Goal: Transaction & Acquisition: Purchase product/service

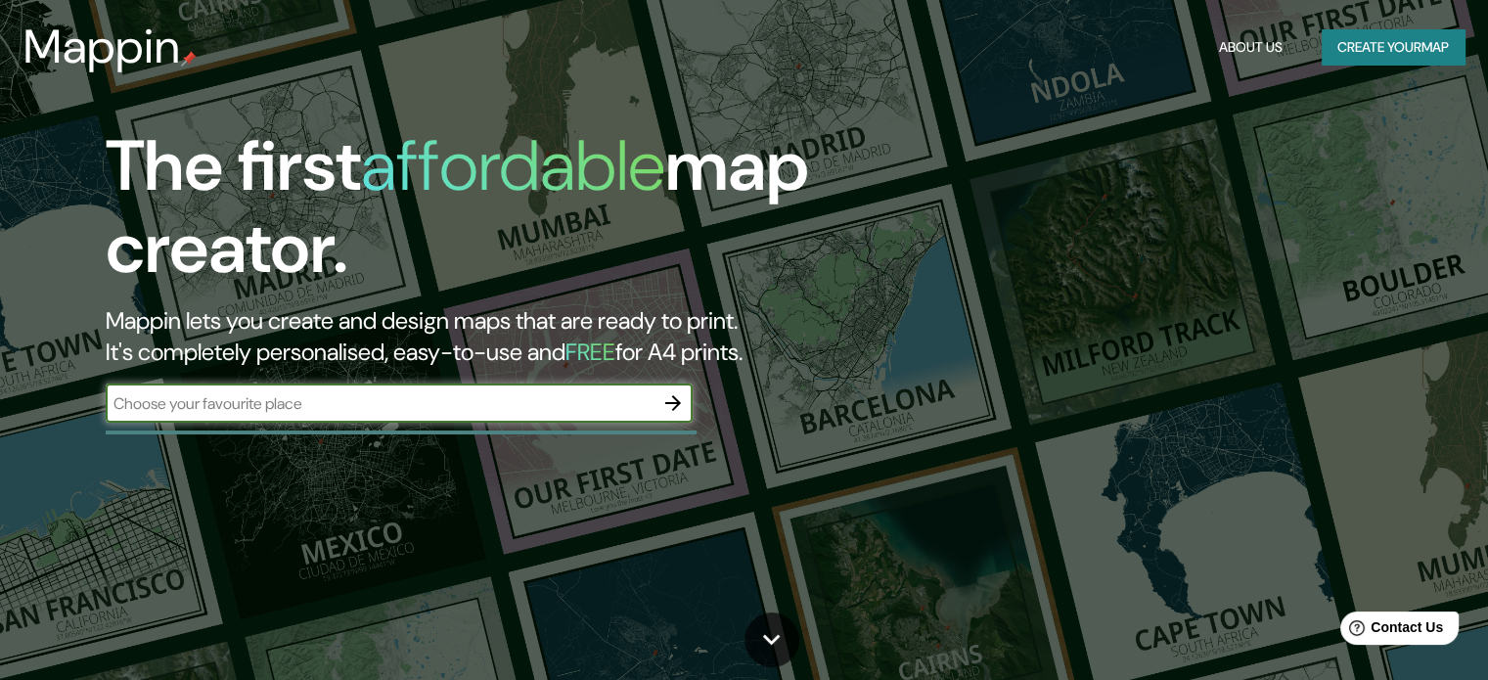
click at [548, 408] on input "text" at bounding box center [380, 403] width 548 height 23
click at [400, 398] on input "text" at bounding box center [380, 403] width 548 height 23
paste input "Vienybės a., [GEOGRAPHIC_DATA], [GEOGRAPHIC_DATA]"
type input "Vienybės a., [GEOGRAPHIC_DATA], [GEOGRAPHIC_DATA]"
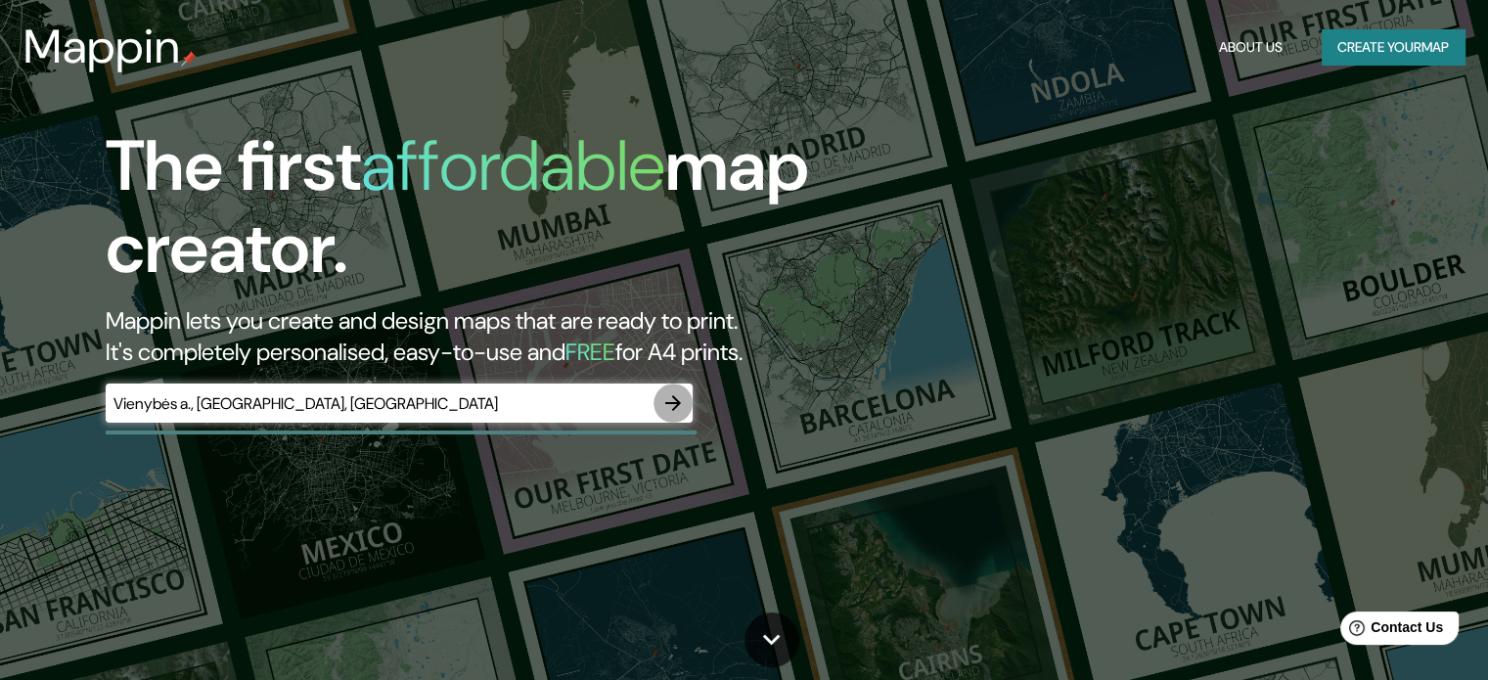
click at [677, 406] on icon "button" at bounding box center [673, 403] width 16 height 16
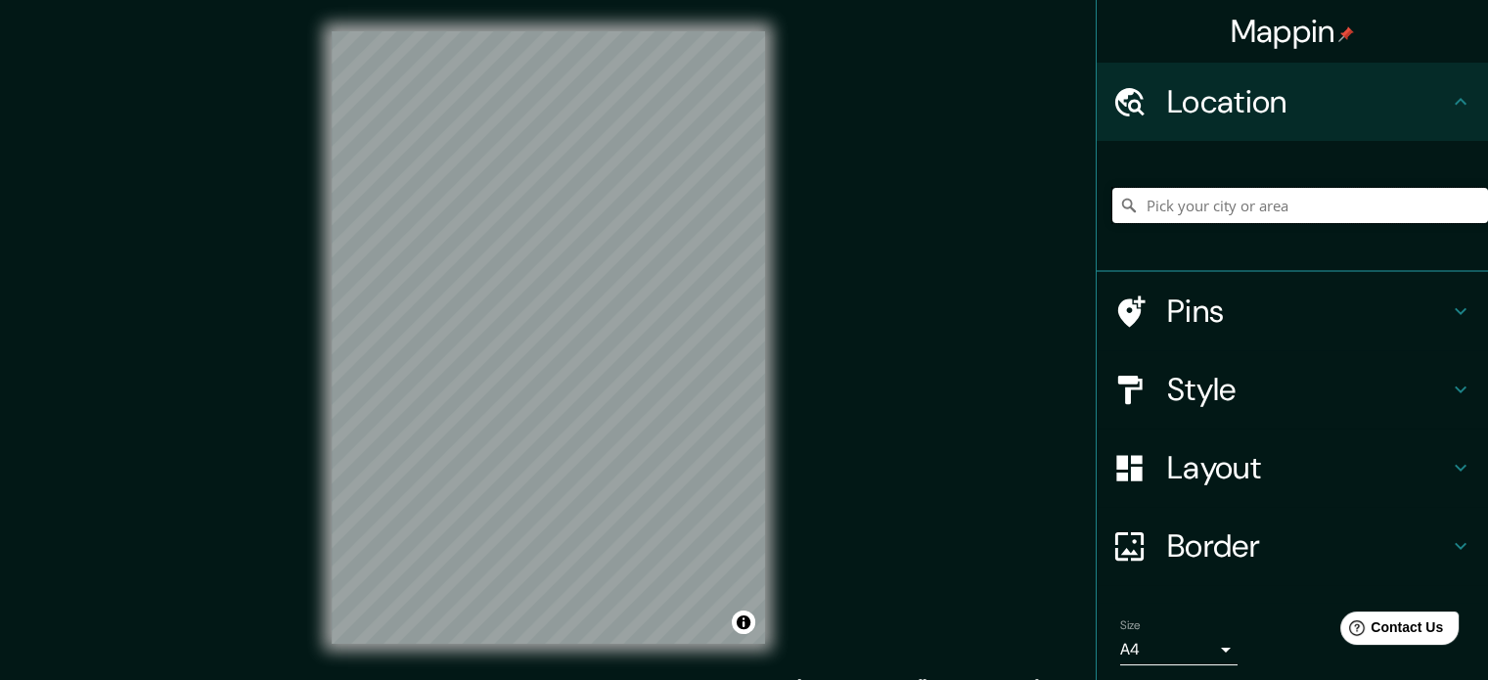
click at [1173, 205] on input "Pick your city or area" at bounding box center [1301, 205] width 376 height 35
paste input "Vienybės a., [GEOGRAPHIC_DATA], [GEOGRAPHIC_DATA]"
type input "Vienybės G., Raudondvaris 54114, [GEOGRAPHIC_DATA] de [GEOGRAPHIC_DATA], [GEOGR…"
click at [1205, 389] on h4 "Style" at bounding box center [1308, 389] width 282 height 39
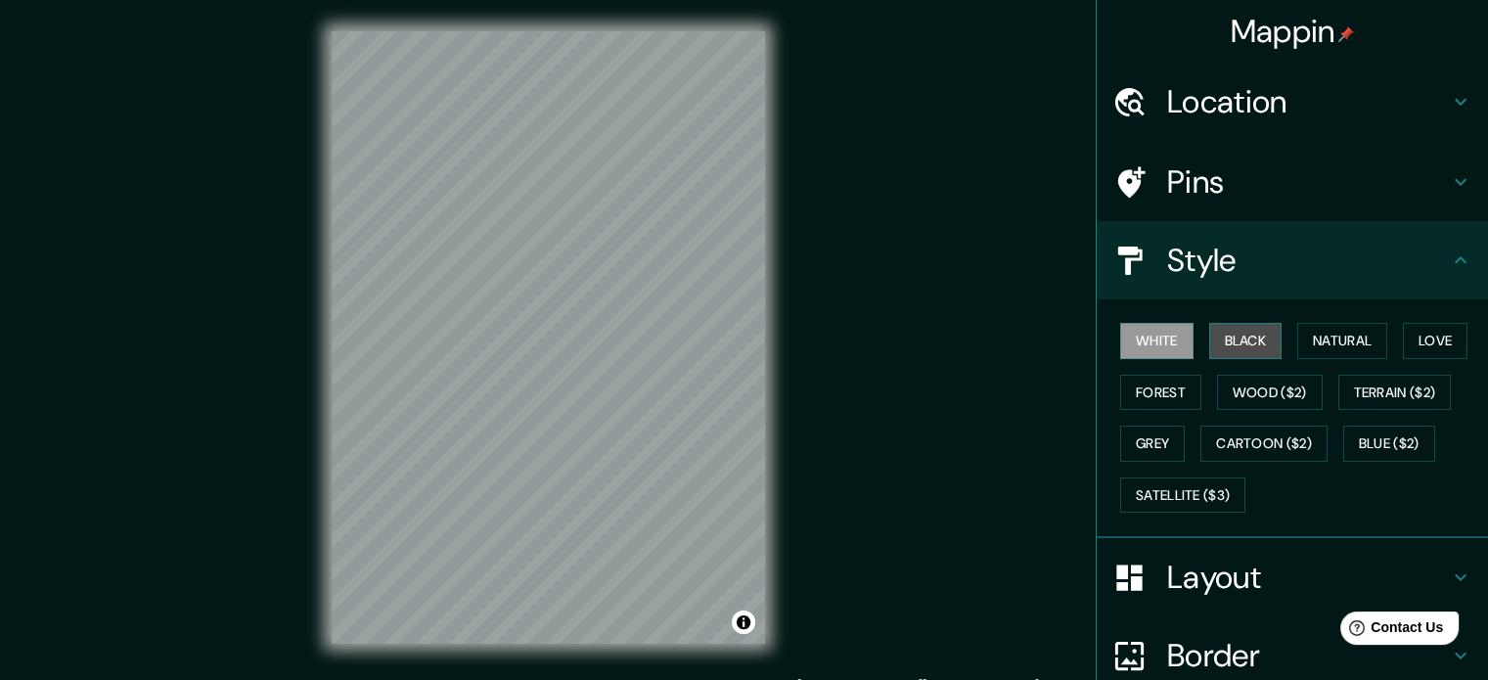
click at [1244, 345] on button "Black" at bounding box center [1245, 341] width 73 height 36
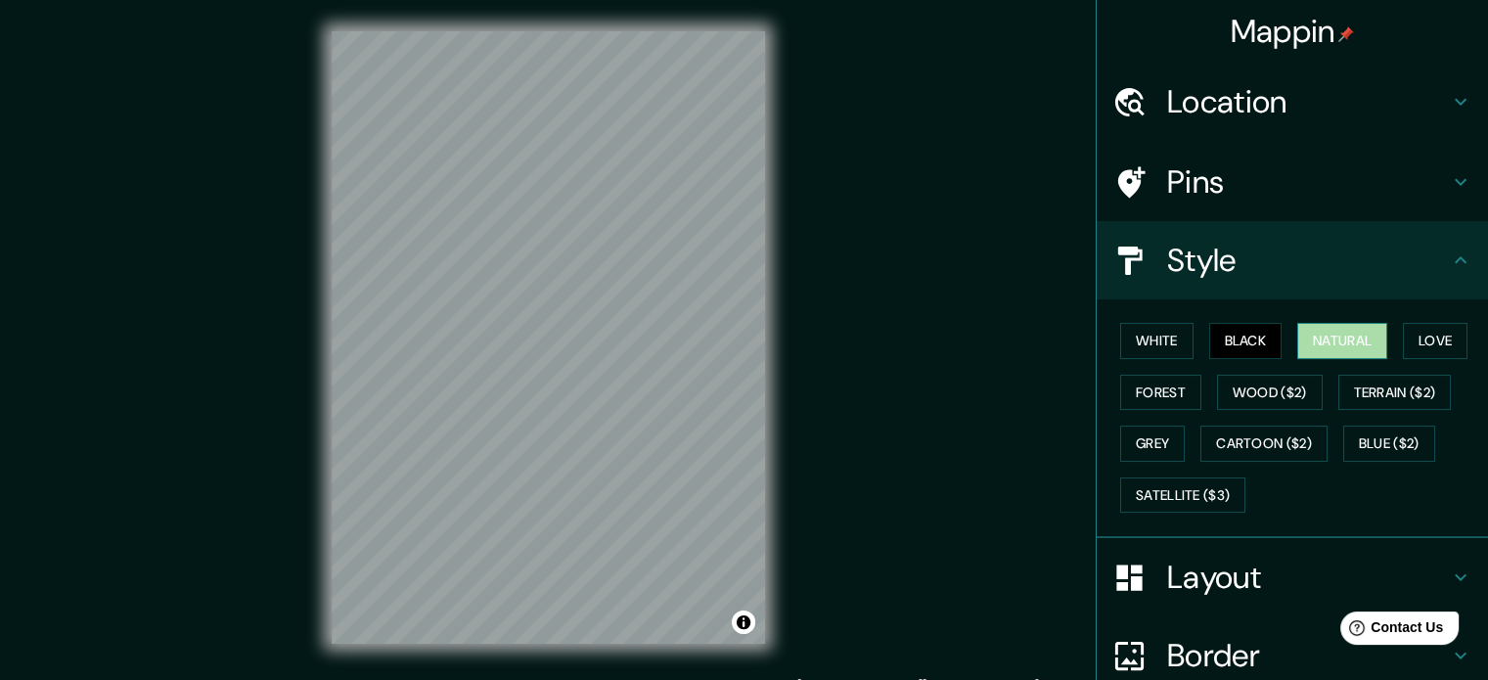
click at [1321, 333] on button "Natural" at bounding box center [1343, 341] width 90 height 36
click at [1254, 332] on button "Black" at bounding box center [1245, 341] width 73 height 36
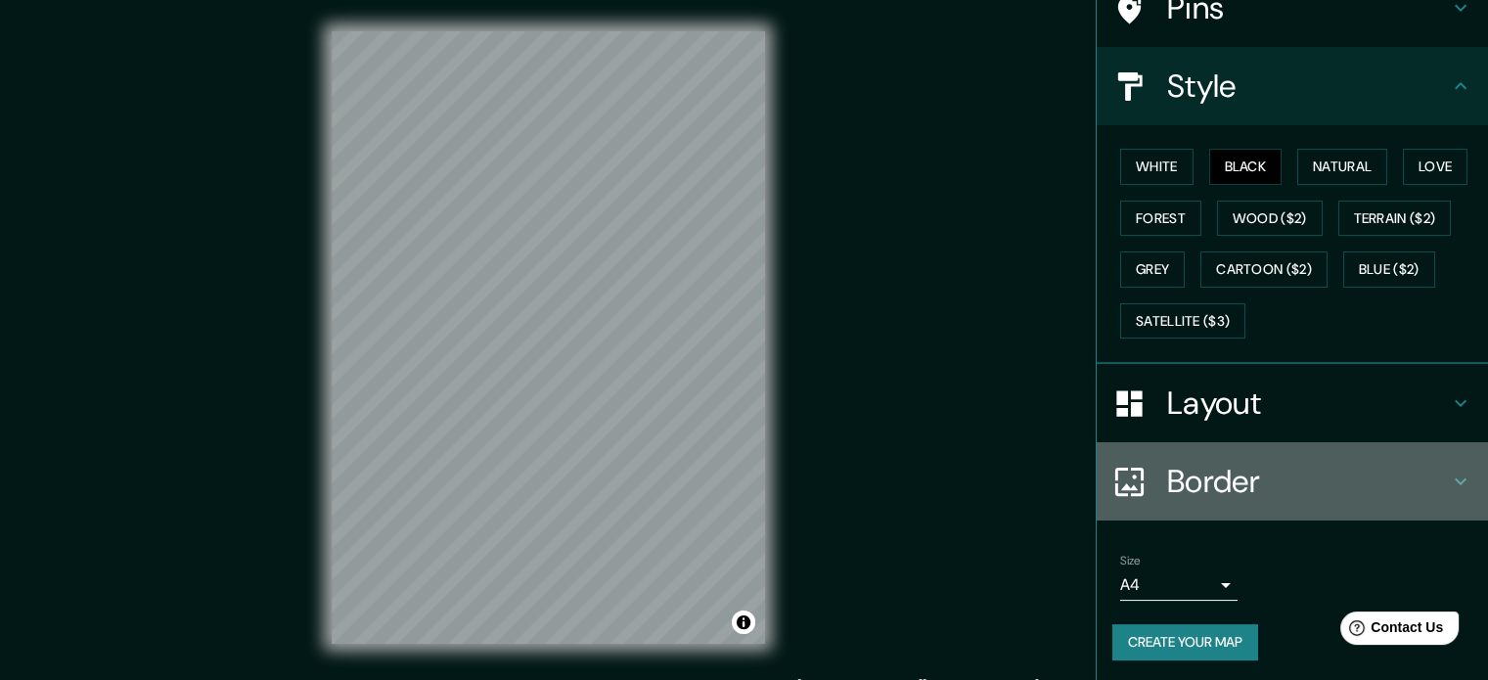
click at [1241, 484] on h4 "Border" at bounding box center [1308, 481] width 282 height 39
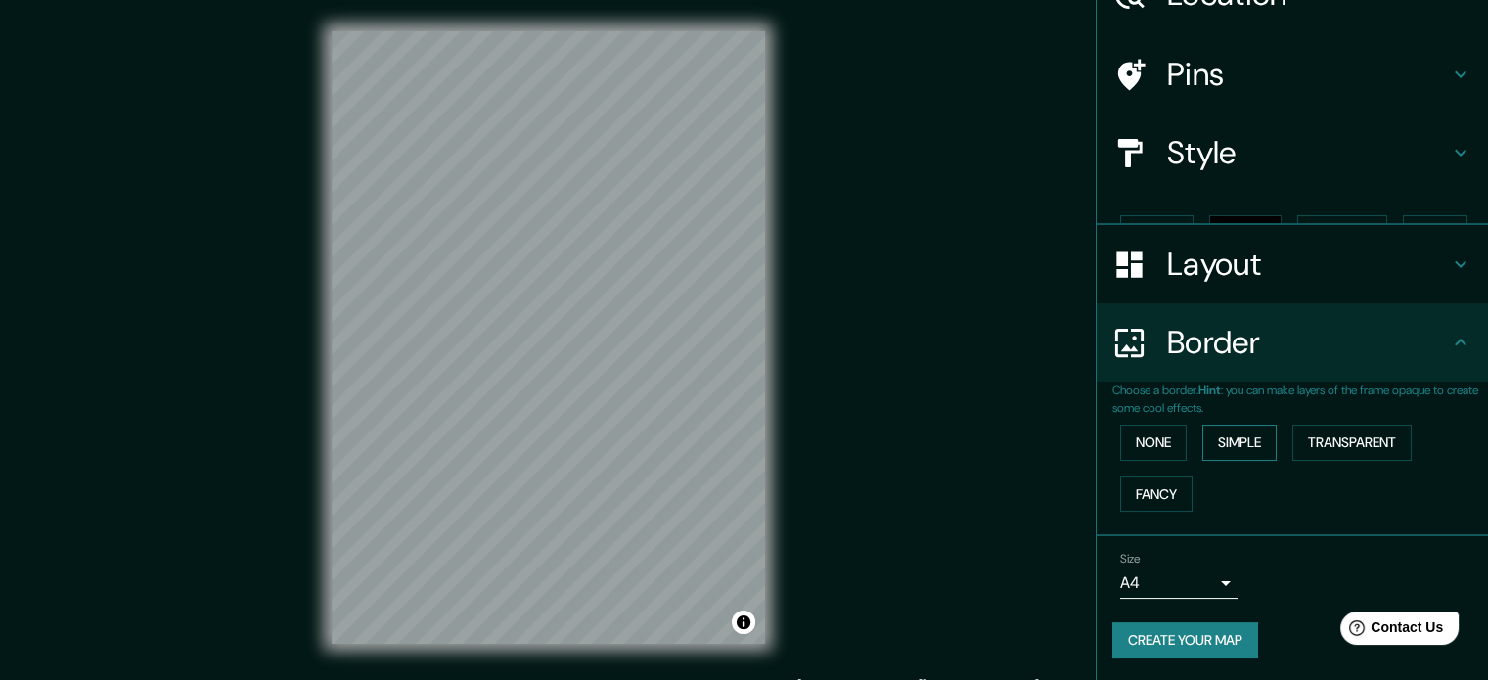
scroll to position [74, 0]
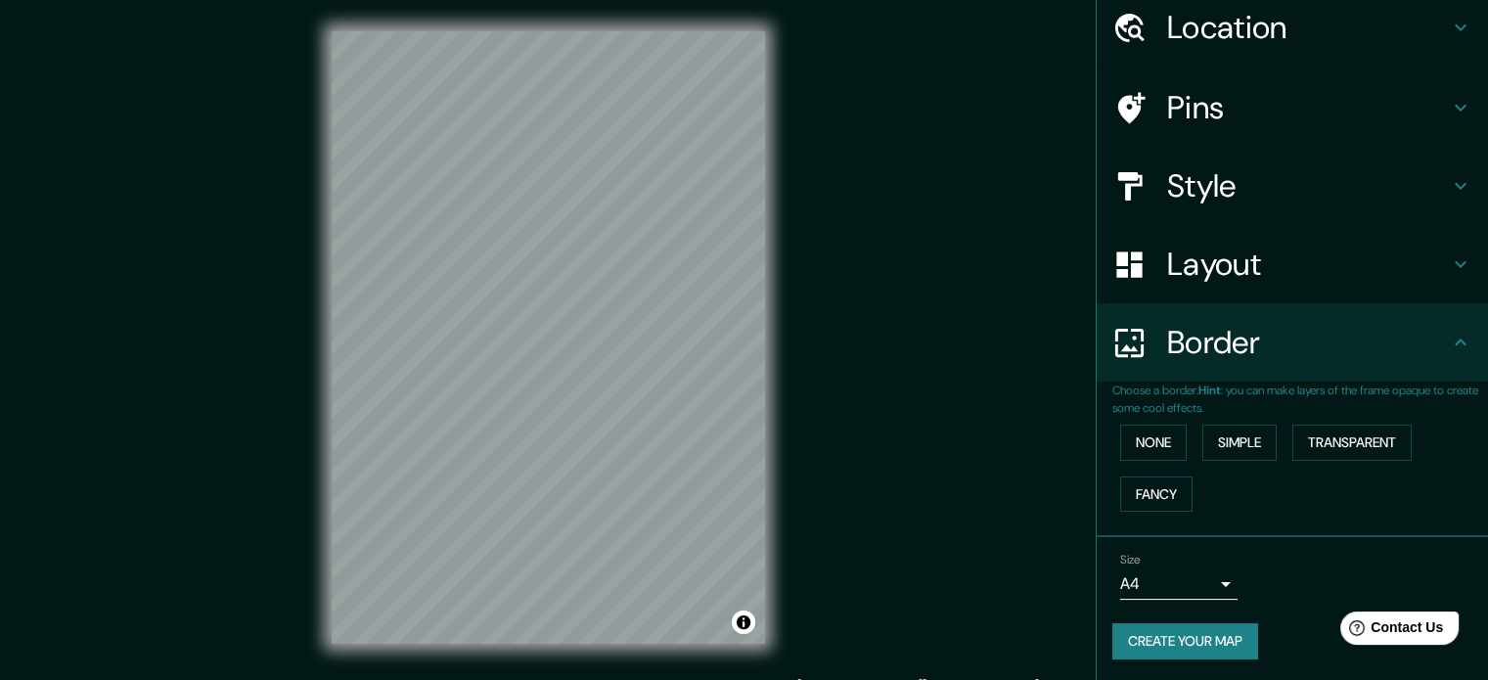
click at [1221, 334] on h4 "Border" at bounding box center [1308, 342] width 282 height 39
click at [1213, 276] on h4 "Layout" at bounding box center [1308, 264] width 282 height 39
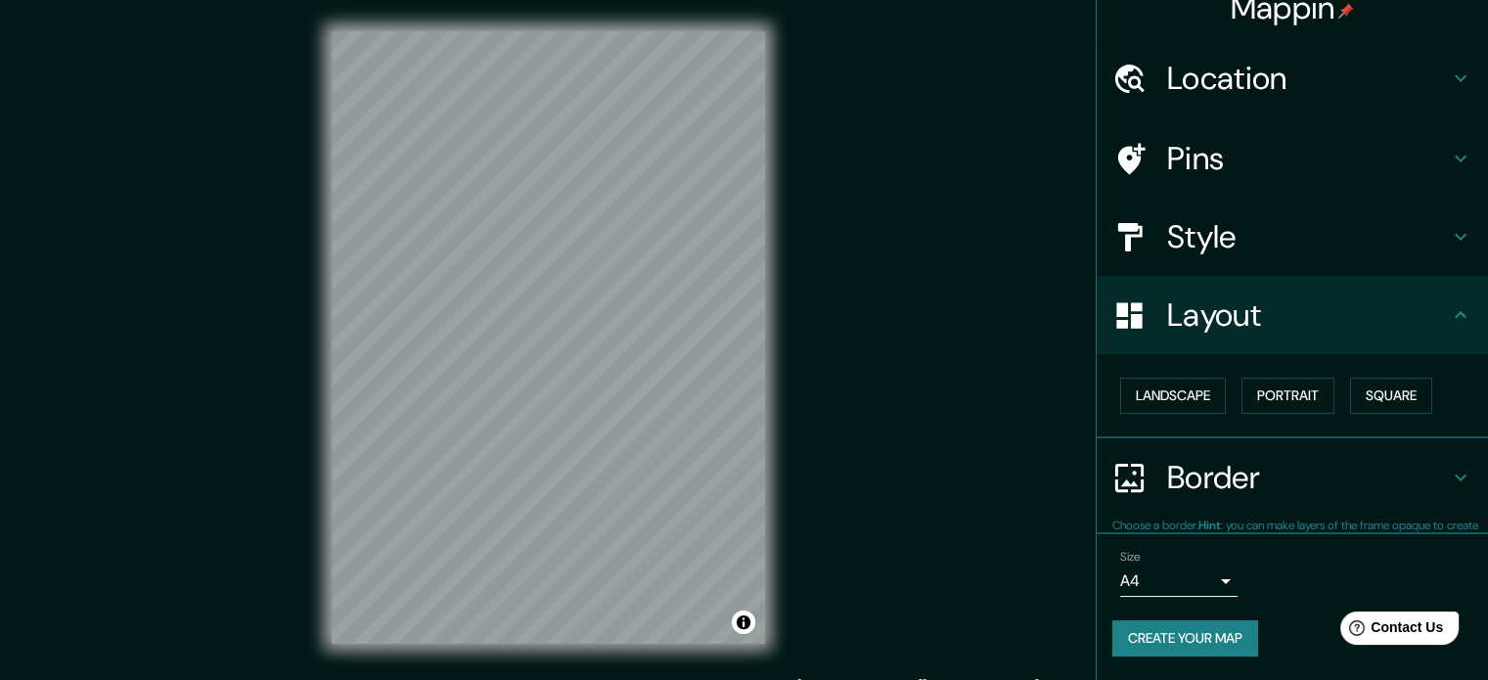
scroll to position [22, 0]
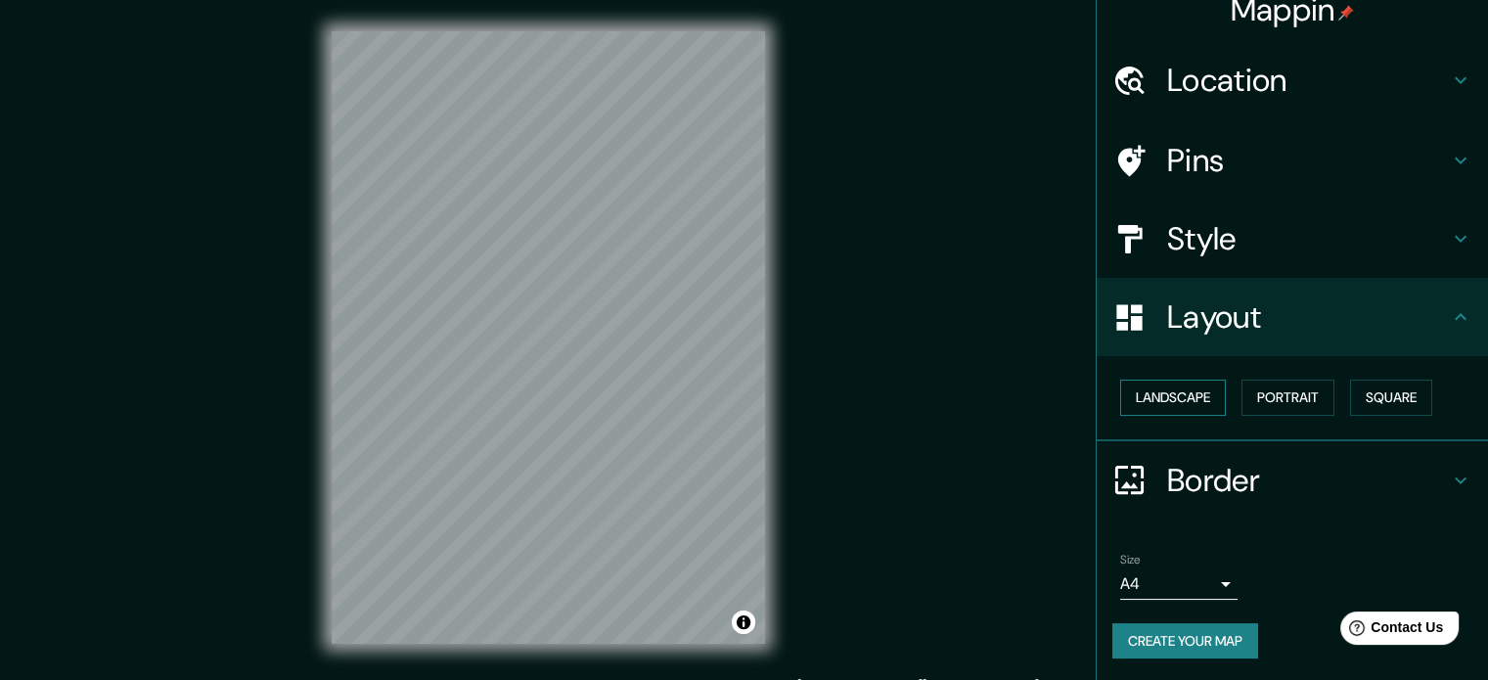
click at [1182, 406] on button "Landscape" at bounding box center [1173, 398] width 106 height 36
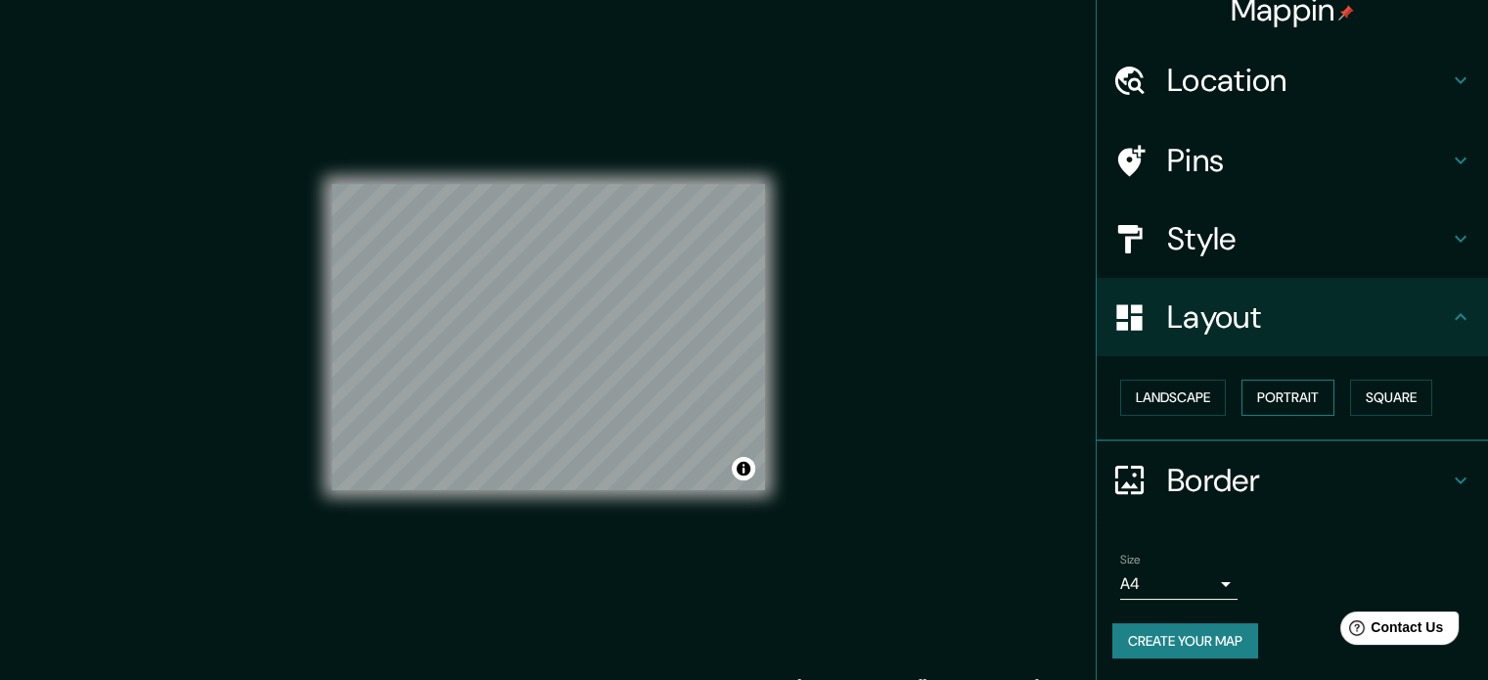
click at [1244, 401] on button "Portrait" at bounding box center [1288, 398] width 93 height 36
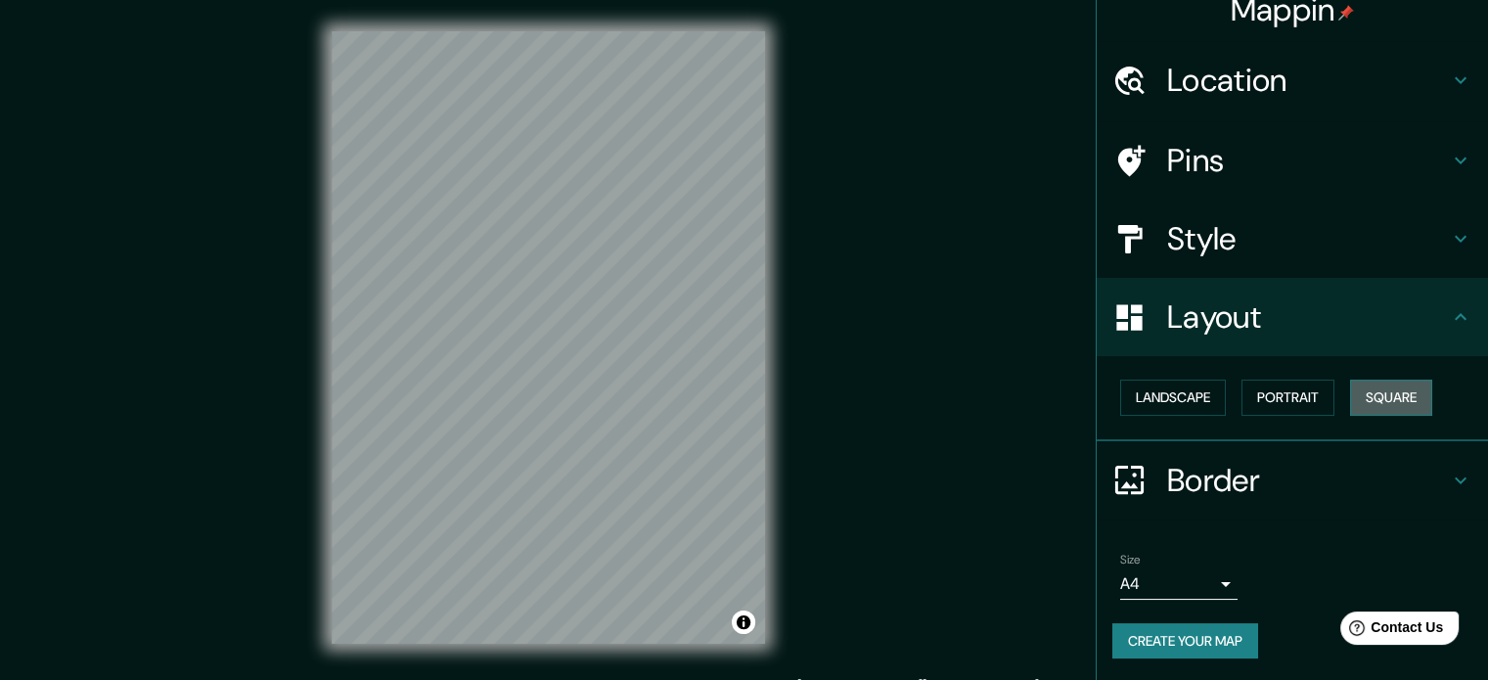
click at [1350, 404] on button "Square" at bounding box center [1391, 398] width 82 height 36
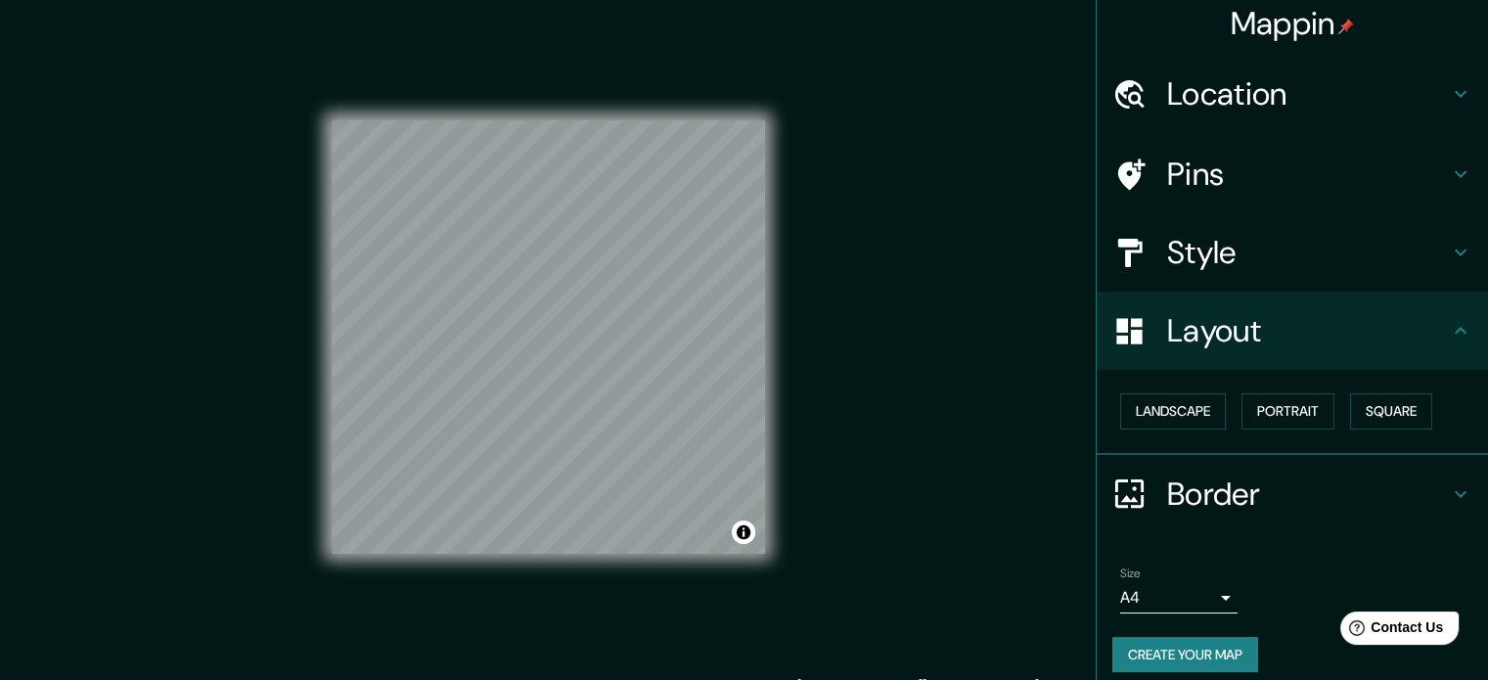
scroll to position [0, 0]
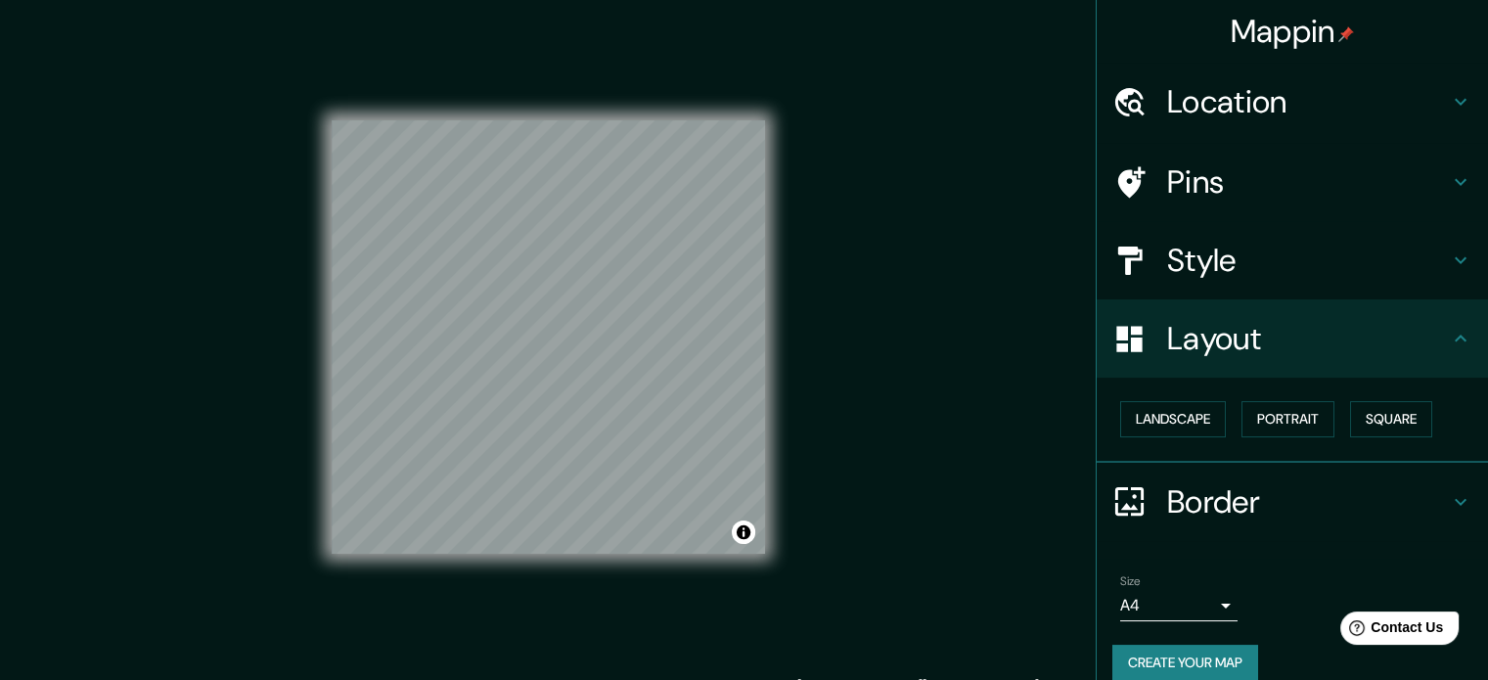
click at [1234, 181] on h4 "Pins" at bounding box center [1308, 181] width 282 height 39
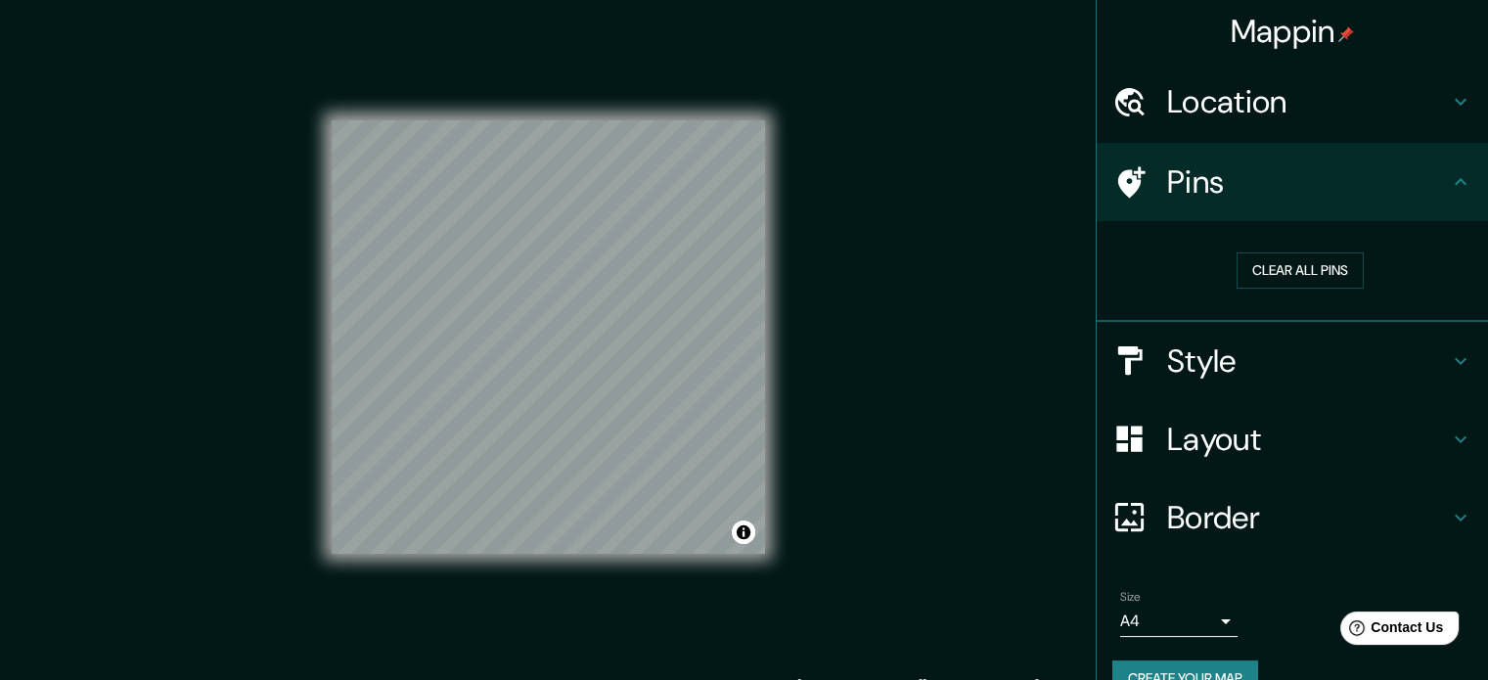
click at [1232, 351] on h4 "Style" at bounding box center [1308, 361] width 282 height 39
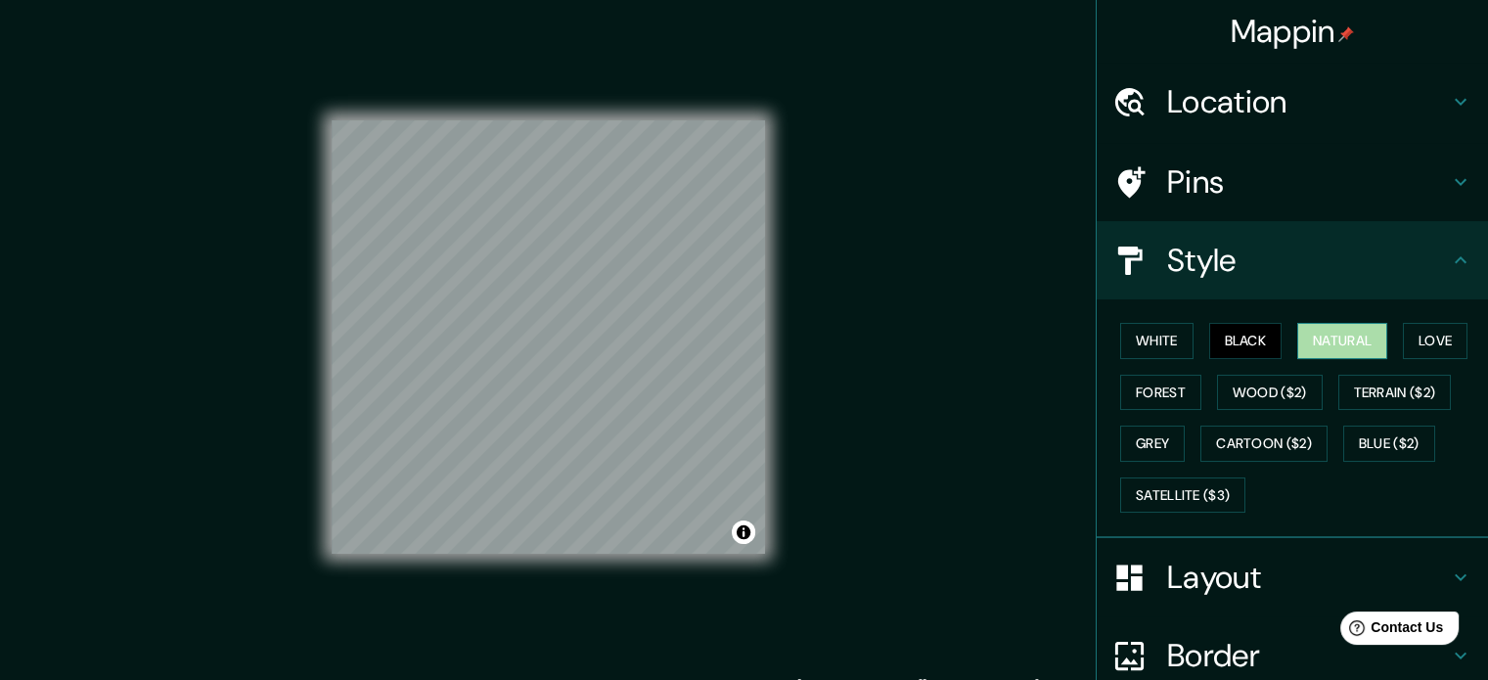
click at [1307, 337] on button "Natural" at bounding box center [1343, 341] width 90 height 36
click at [1414, 346] on button "Love" at bounding box center [1435, 341] width 65 height 36
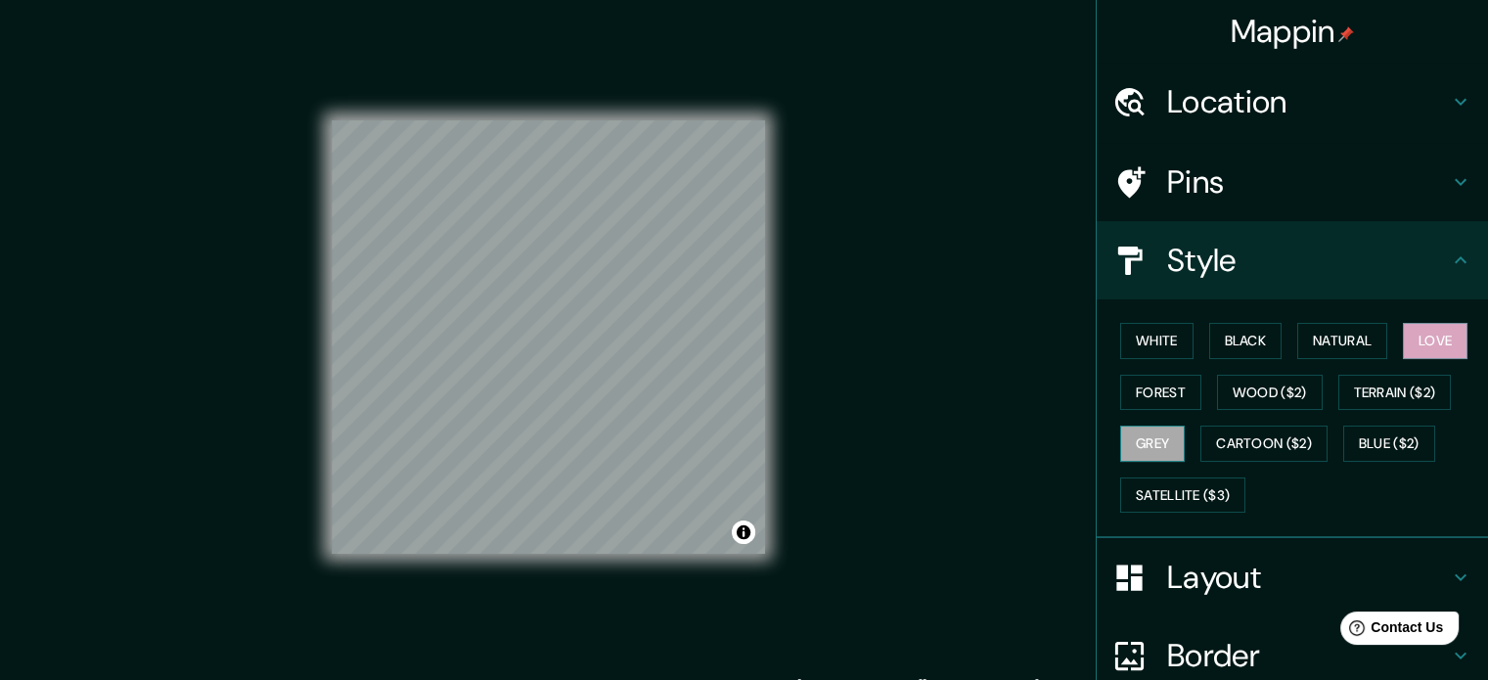
click at [1150, 433] on button "Grey" at bounding box center [1152, 444] width 65 height 36
